Goal: Transaction & Acquisition: Obtain resource

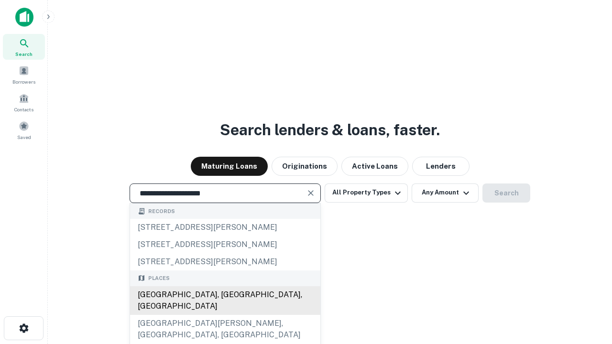
click at [225, 315] on div "Santa Monica, CA, USA" at bounding box center [225, 300] width 190 height 29
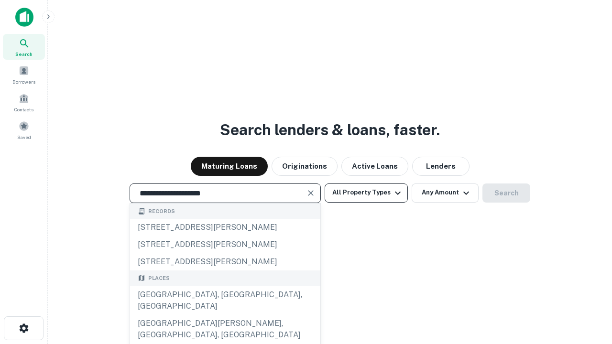
type input "**********"
click at [366, 193] on button "All Property Types" at bounding box center [366, 193] width 83 height 19
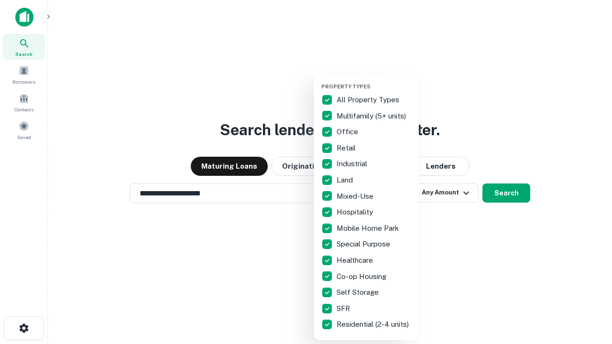
click at [374, 80] on button "button" at bounding box center [373, 80] width 105 height 0
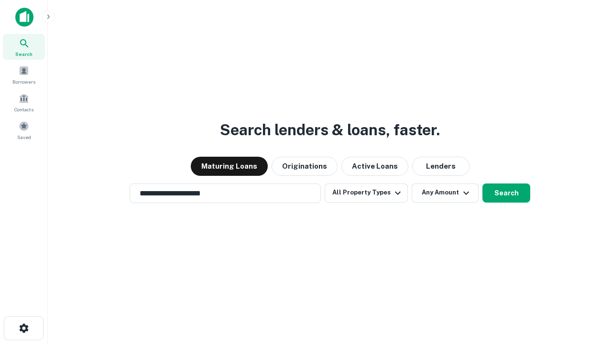
scroll to position [15, 0]
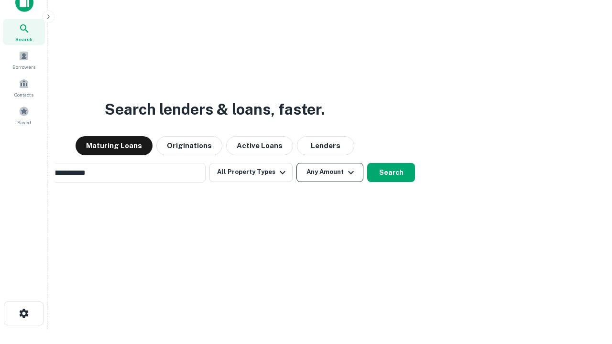
click at [296, 163] on button "Any Amount" at bounding box center [329, 172] width 67 height 19
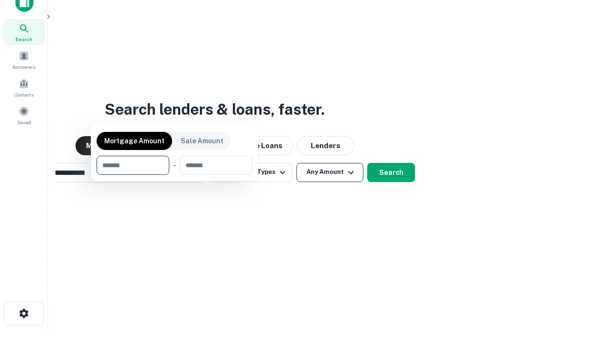
scroll to position [15, 0]
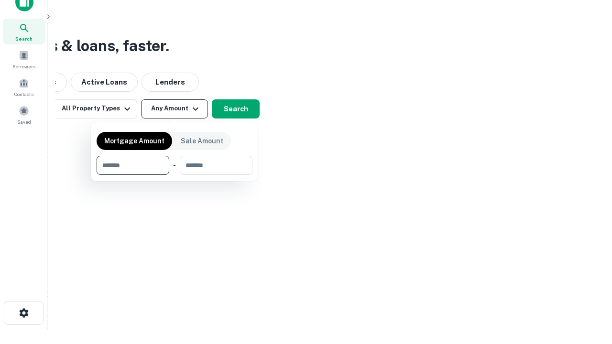
type input "*******"
click at [174, 175] on button "button" at bounding box center [175, 175] width 156 height 0
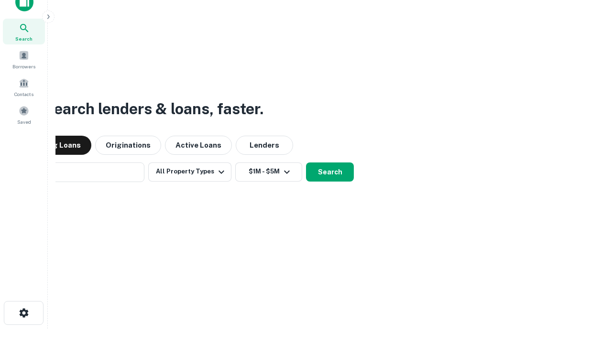
scroll to position [15, 0]
click at [306, 163] on button "Search" at bounding box center [330, 172] width 48 height 19
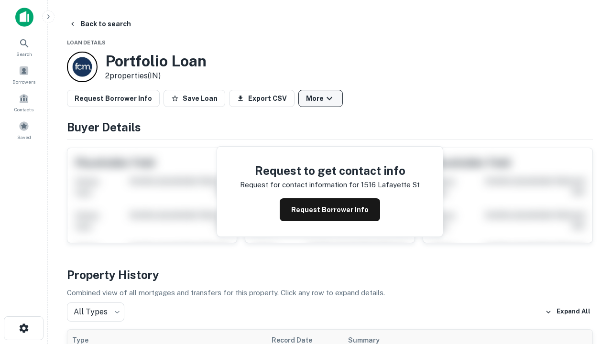
click at [320, 98] on button "More" at bounding box center [320, 98] width 44 height 17
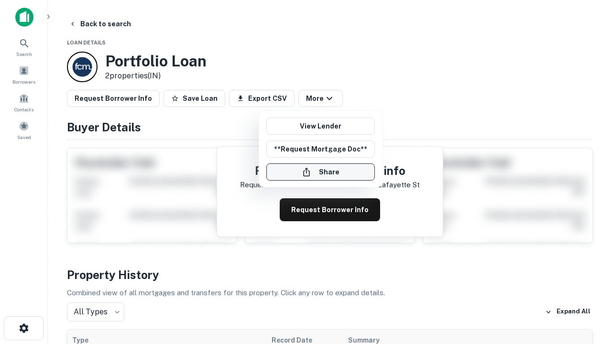
click at [320, 172] on button "Share" at bounding box center [320, 171] width 108 height 17
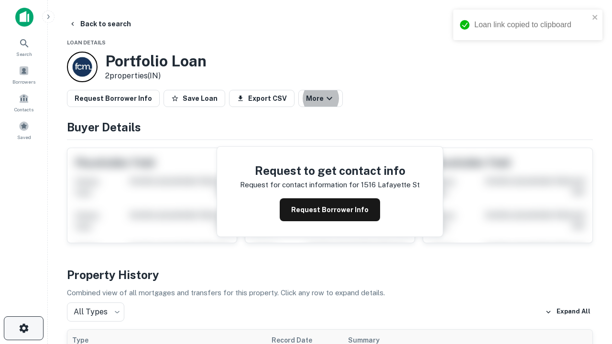
click at [23, 328] on icon "button" at bounding box center [23, 328] width 11 height 11
